Goal: Share content

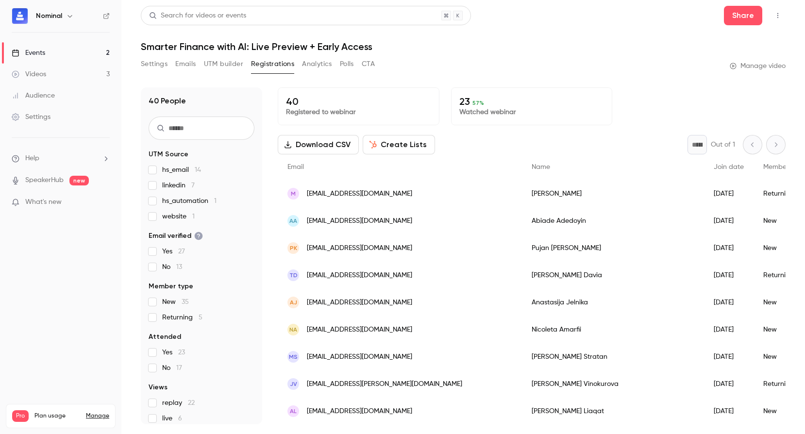
click at [49, 55] on link "Events 2" at bounding box center [60, 52] width 121 height 21
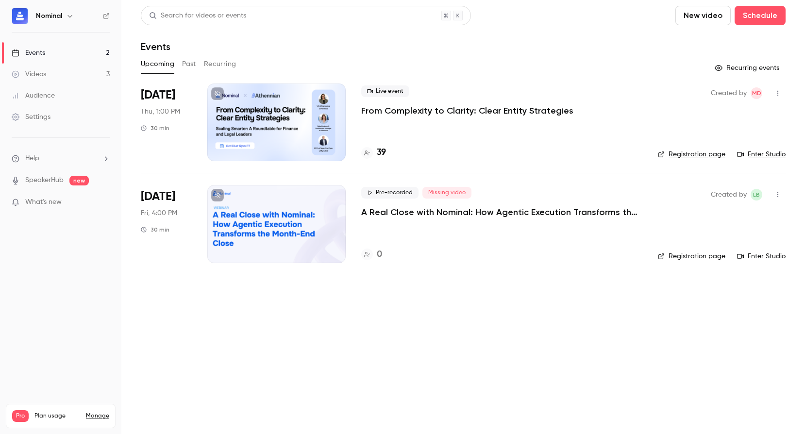
click at [415, 113] on p "From Complexity to Clarity: Clear Entity Strategies" at bounding box center [467, 111] width 212 height 12
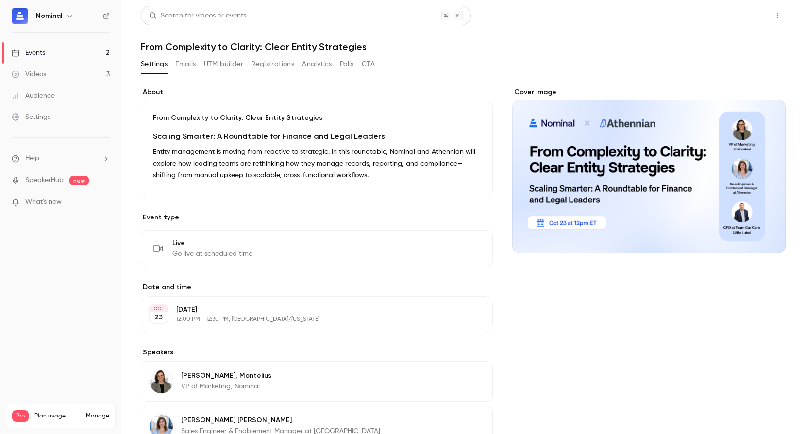
click at [737, 15] on button "Share" at bounding box center [743, 15] width 38 height 19
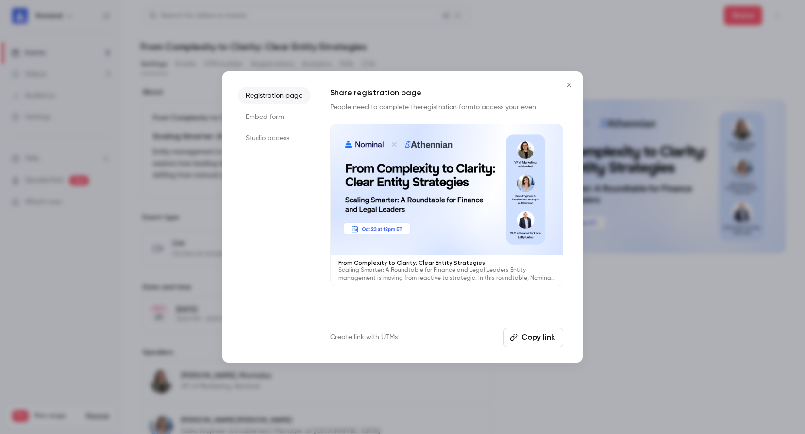
click at [530, 334] on button "Copy link" at bounding box center [534, 337] width 60 height 19
click at [575, 86] on button "Close" at bounding box center [569, 84] width 19 height 19
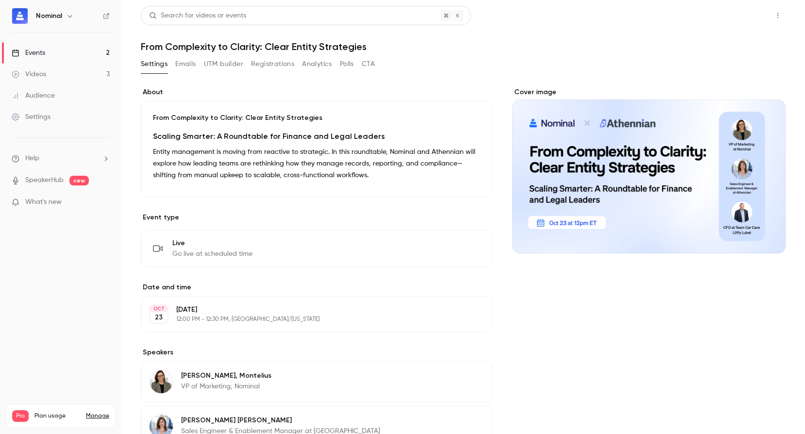
click at [752, 21] on button "Share" at bounding box center [743, 15] width 38 height 19
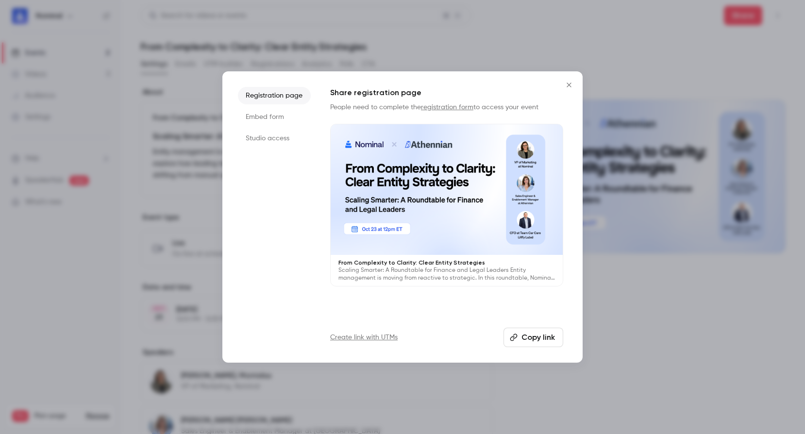
click at [537, 345] on button "Copy link" at bounding box center [534, 337] width 60 height 19
